Goal: Obtain resource: Download file/media

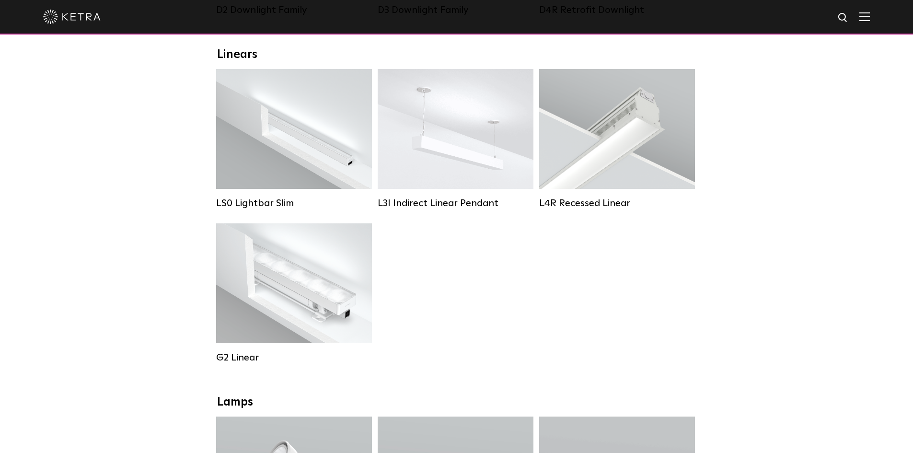
scroll to position [288, 0]
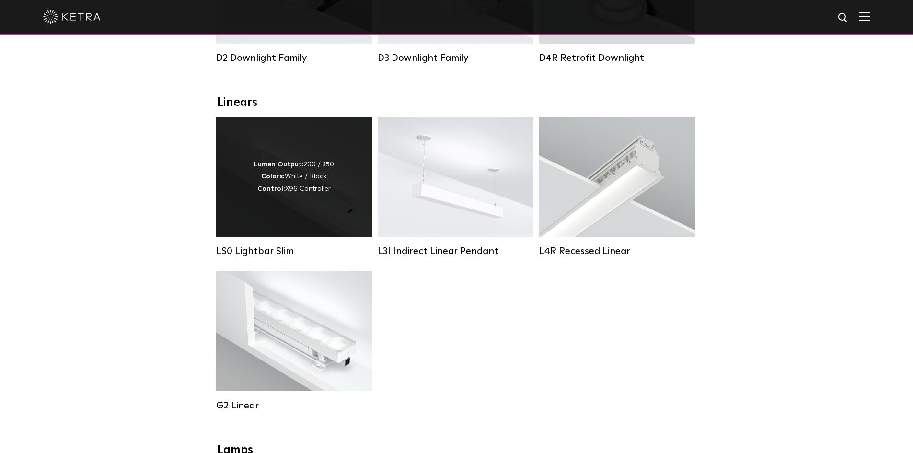
click at [280, 195] on div "Lumen Output: 200 / 350 Colors: White / Black Control: X96 Controller" at bounding box center [294, 177] width 80 height 36
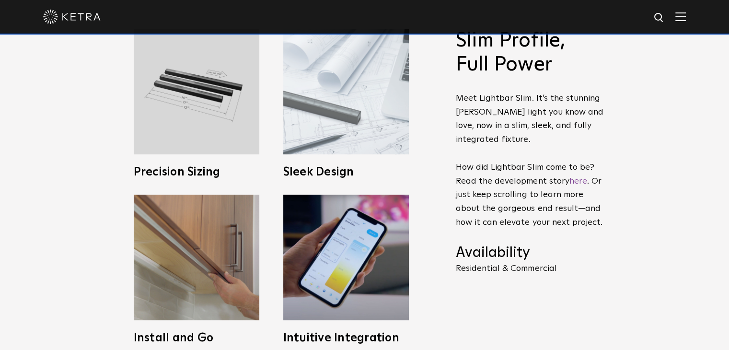
scroll to position [336, 0]
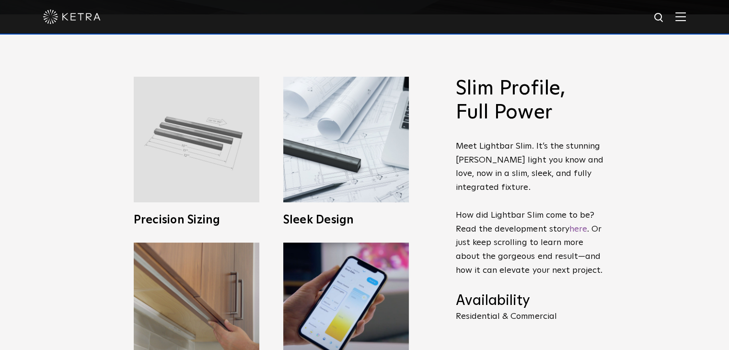
click at [187, 144] on img at bounding box center [197, 140] width 126 height 126
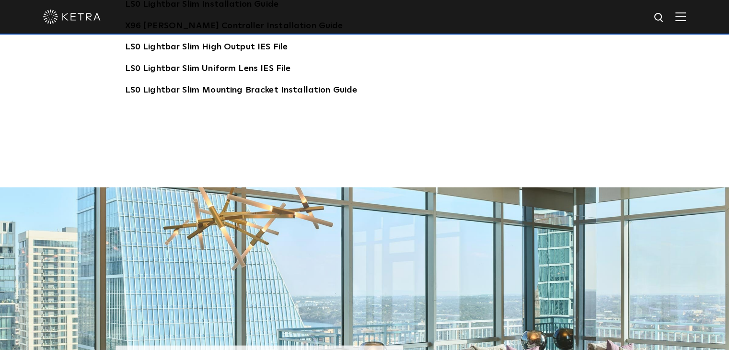
scroll to position [1726, 0]
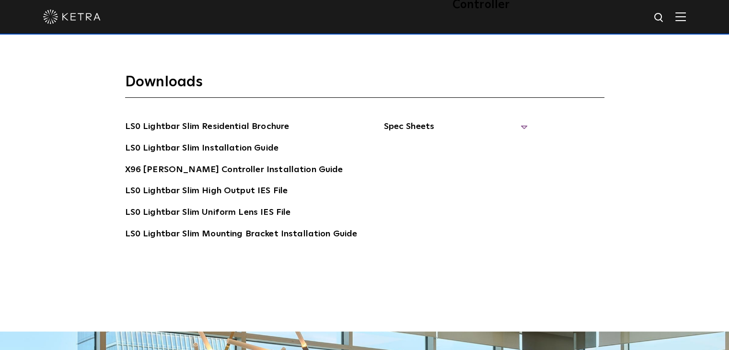
click at [520, 120] on span "Spec Sheets" at bounding box center [455, 130] width 144 height 21
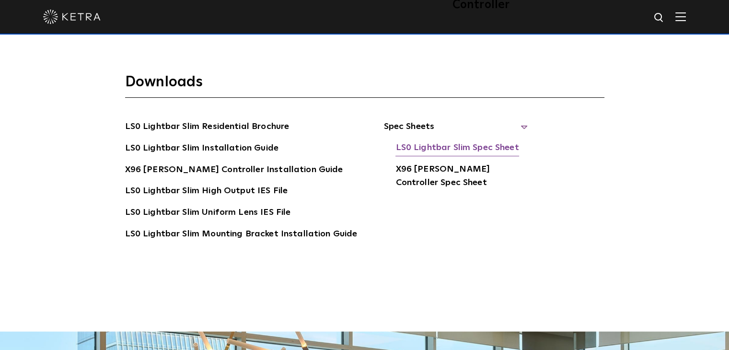
click at [462, 141] on link "LS0 Lightbar Slim Spec Sheet" at bounding box center [456, 148] width 123 height 15
